Goal: Information Seeking & Learning: Learn about a topic

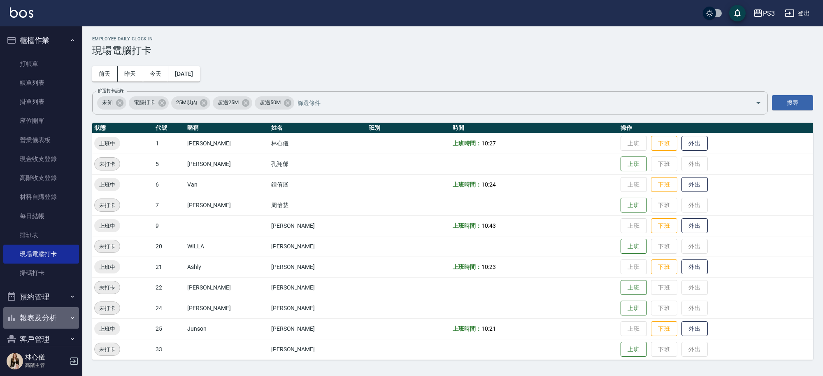
click at [61, 311] on button "報表及分析" at bounding box center [41, 317] width 76 height 21
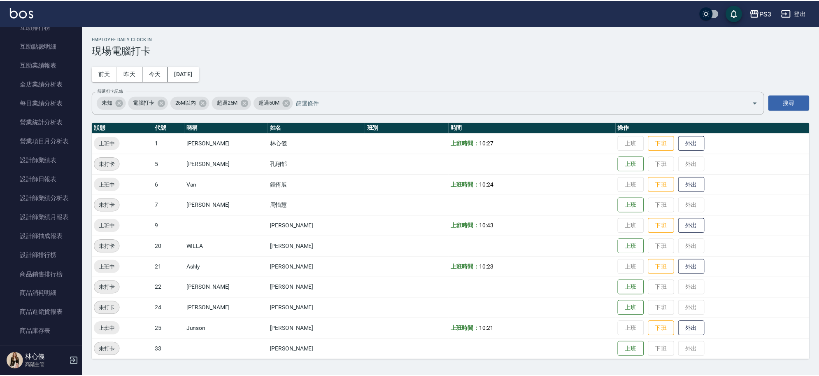
scroll to position [470, 0]
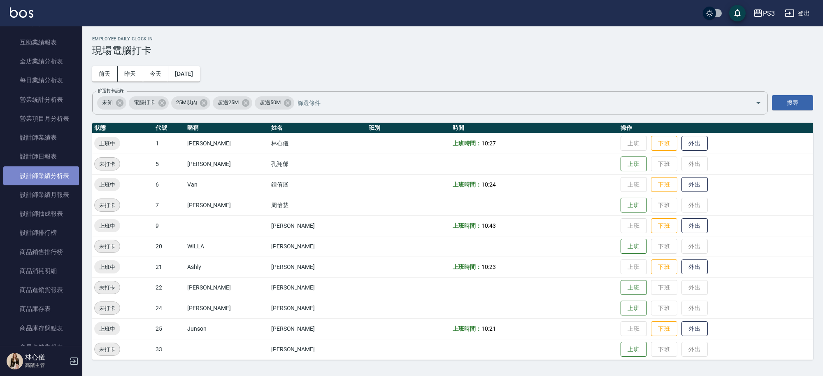
click at [67, 174] on link "設計師業績分析表" at bounding box center [41, 175] width 76 height 19
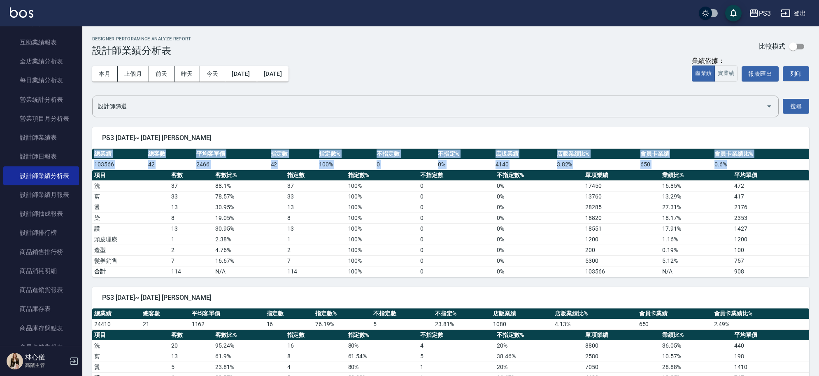
drag, startPoint x: 817, startPoint y: 159, endPoint x: 821, endPoint y: 206, distance: 47.1
click at [819, 206] on html "PS3 登出 櫃檯作業 打帳單 帳單列表 掛單列表 座位開單 營業儀表板 現金收支登錄 高階收支登錄 材料自購登錄 每日結帳 排班表 現場電腦打卡 掃碼打卡 …" at bounding box center [409, 345] width 819 height 691
click at [428, 271] on td "0" at bounding box center [456, 271] width 77 height 11
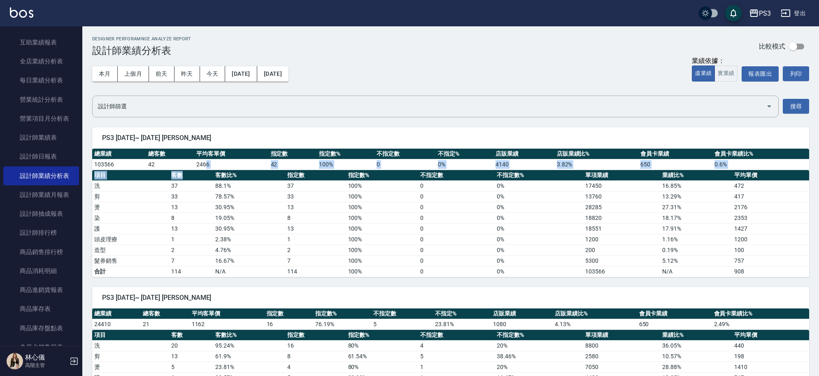
drag, startPoint x: 202, startPoint y: 175, endPoint x: 206, endPoint y: 179, distance: 6.1
click at [206, 179] on div "總業績 總客數 平均客單價 指定數 指定數% 不指定數 不指定% 店販業績 店販業績比% 會員卡業績 會員卡業績比% 103566 42 2466 42 10…" at bounding box center [450, 212] width 717 height 128
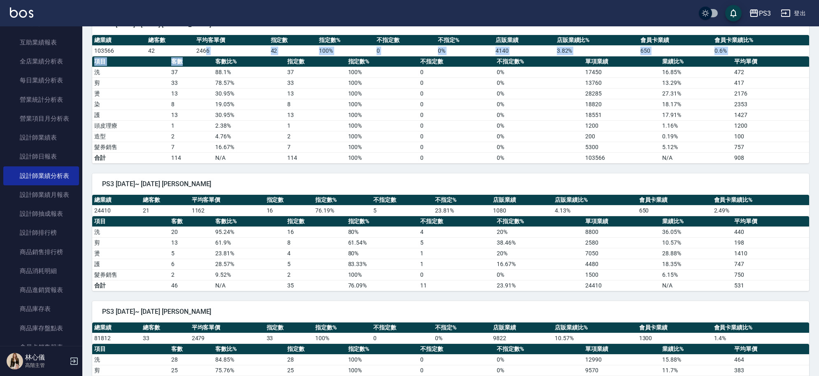
scroll to position [116, 0]
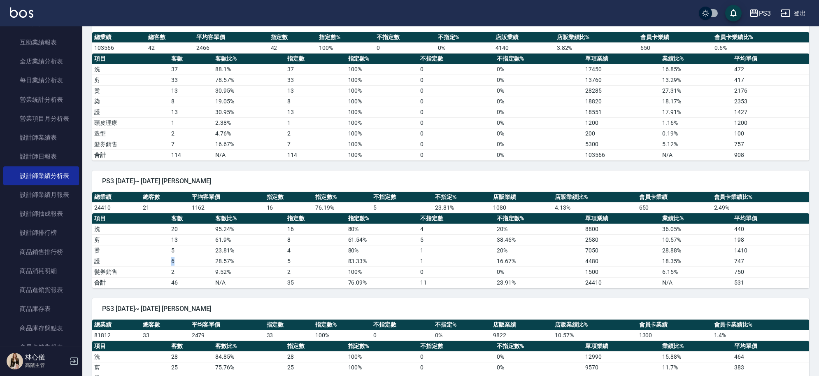
drag, startPoint x: 167, startPoint y: 257, endPoint x: 175, endPoint y: 262, distance: 9.8
click at [175, 262] on tr "護 6 28.57 % 5 83.33 % 1 16.67 % 4480 18.35 % 747" at bounding box center [450, 260] width 717 height 11
drag, startPoint x: 190, startPoint y: 262, endPoint x: 198, endPoint y: 260, distance: 7.9
click at [190, 261] on td "6" at bounding box center [191, 260] width 44 height 11
